Goal: Find contact information: Find contact information

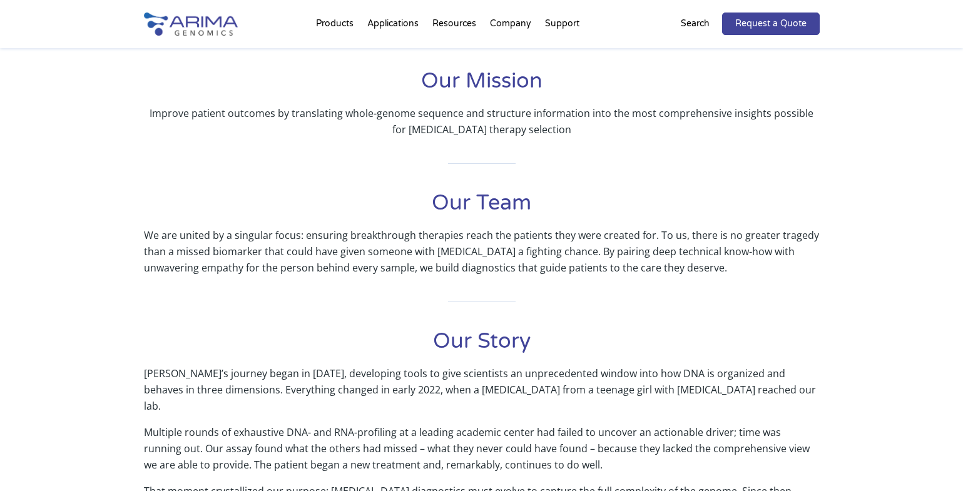
scroll to position [311, 0]
click at [448, 205] on h1 "Our Team" at bounding box center [481, 207] width 675 height 38
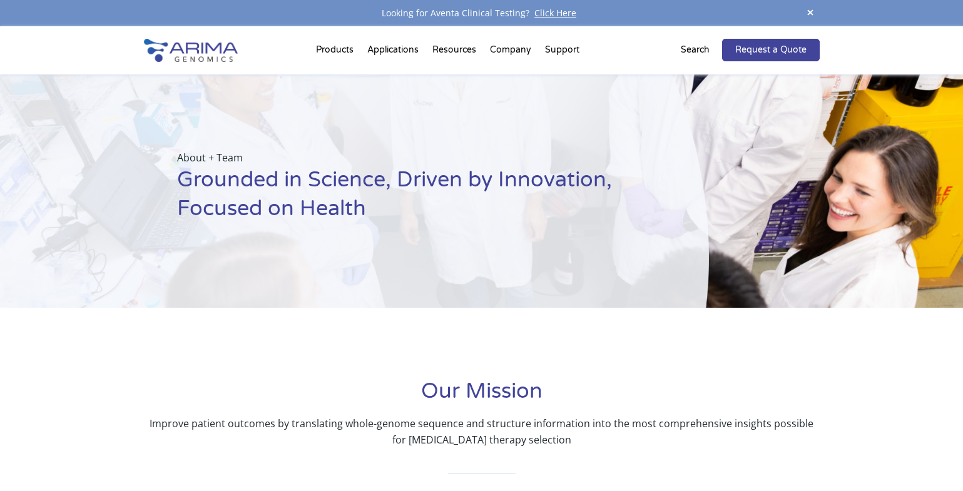
scroll to position [0, 0]
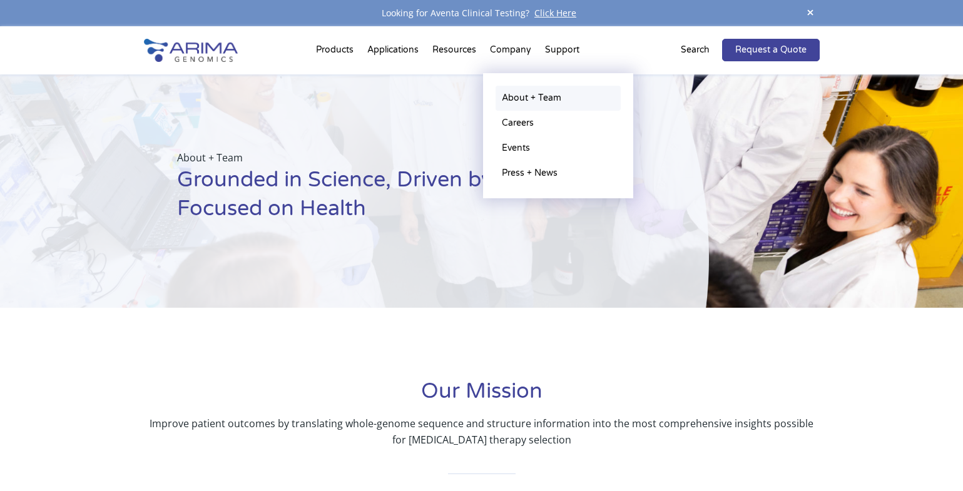
click at [516, 96] on link "About + Team" at bounding box center [557, 98] width 125 height 25
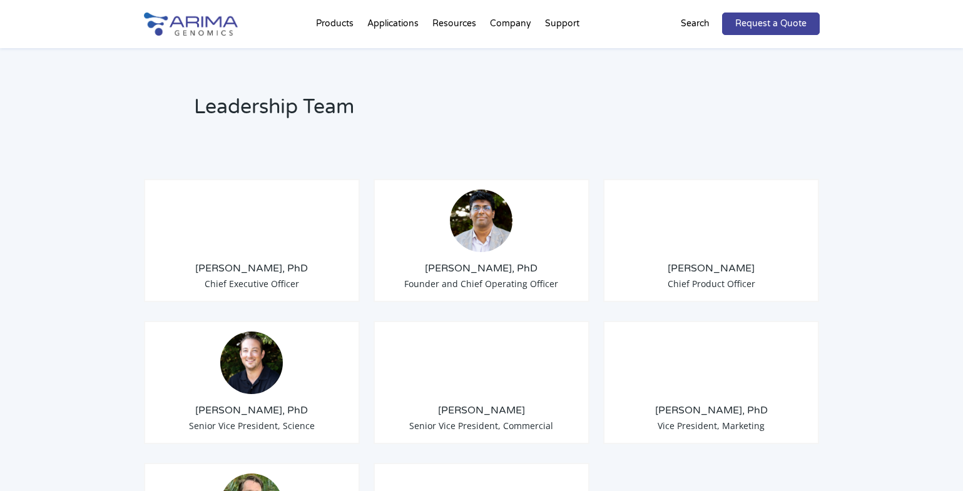
scroll to position [905, 0]
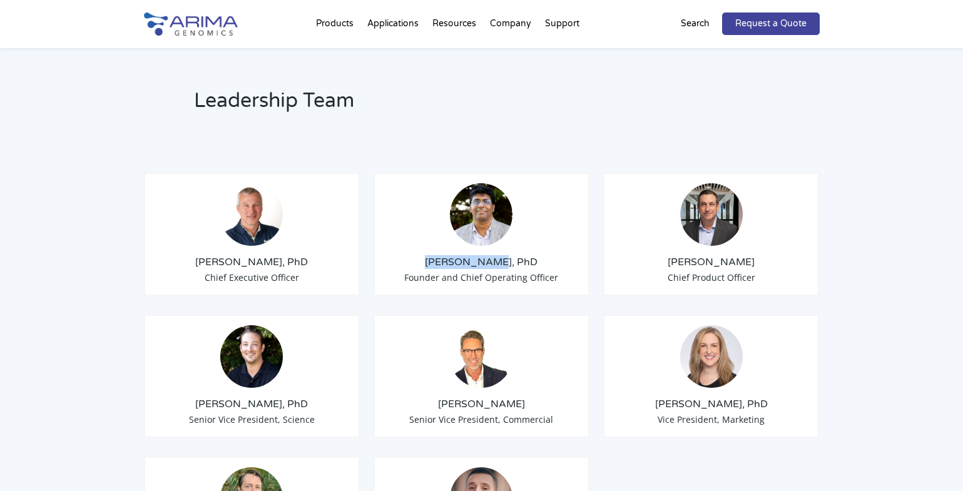
drag, startPoint x: 435, startPoint y: 243, endPoint x: 503, endPoint y: 232, distance: 69.6
click at [497, 255] on h3 "[PERSON_NAME], PhD" at bounding box center [481, 262] width 195 height 14
copy h3 "[PERSON_NAME]"
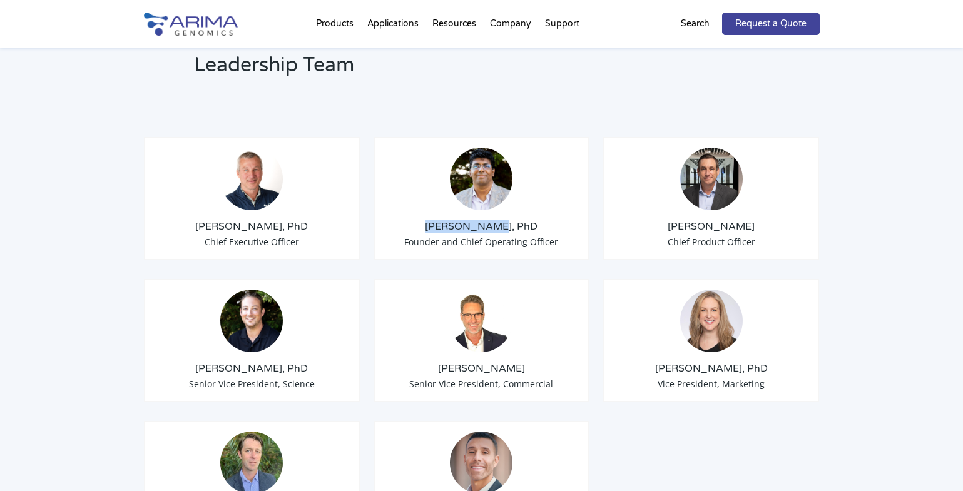
scroll to position [942, 0]
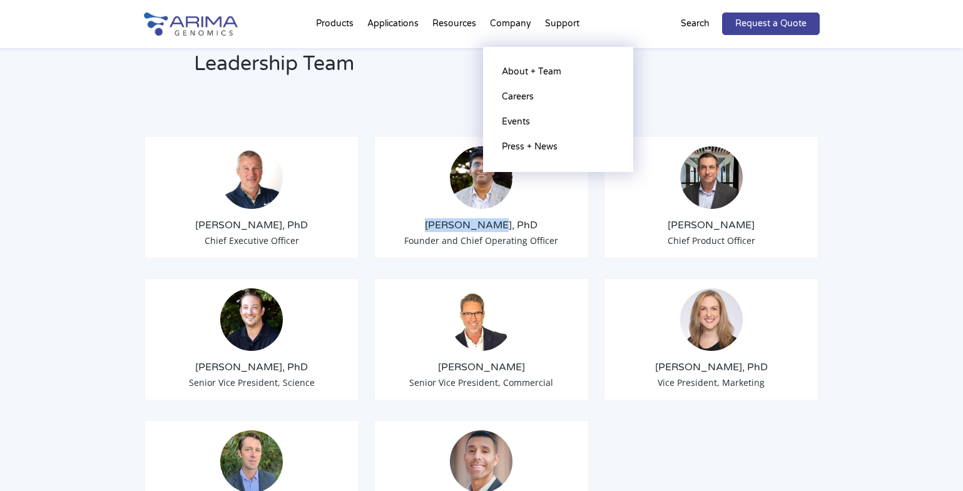
copy h3 "[PERSON_NAME]"
